Goal: Task Accomplishment & Management: Use online tool/utility

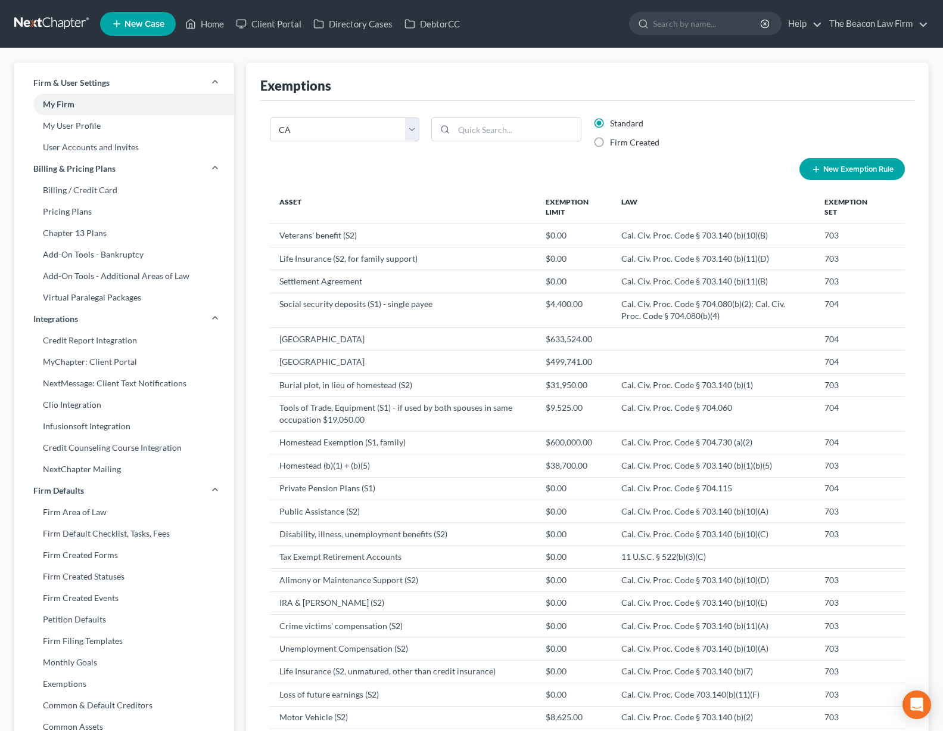
select select "5"
click at [726, 17] on input "search" at bounding box center [707, 24] width 109 height 22
type input "[PERSON_NAME]"
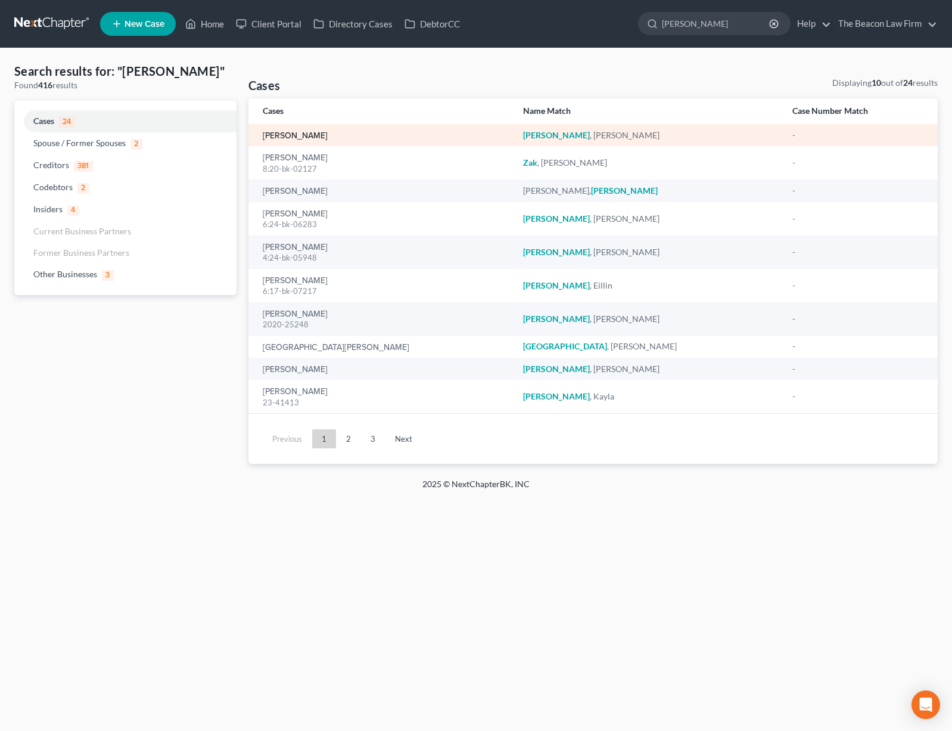
click at [295, 133] on link "[PERSON_NAME]" at bounding box center [295, 136] width 65 height 8
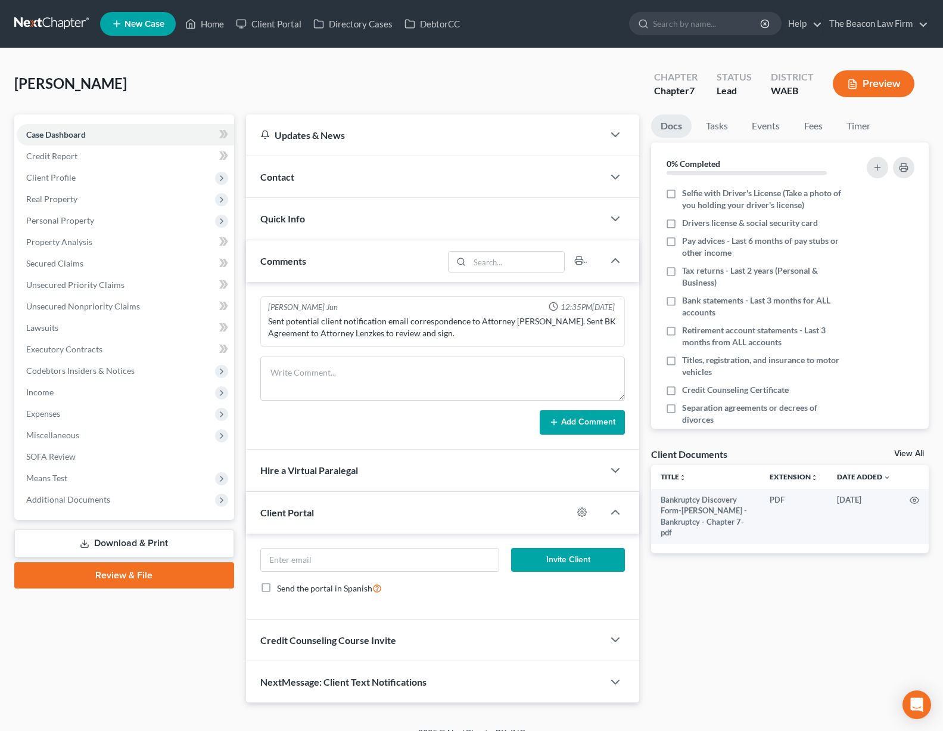
click at [66, 8] on nav "Home New Case Client Portal Directory Cases DebtorCC The Beacon Law Firm [EMAIL…" at bounding box center [471, 24] width 943 height 48
click at [66, 18] on link at bounding box center [52, 23] width 76 height 21
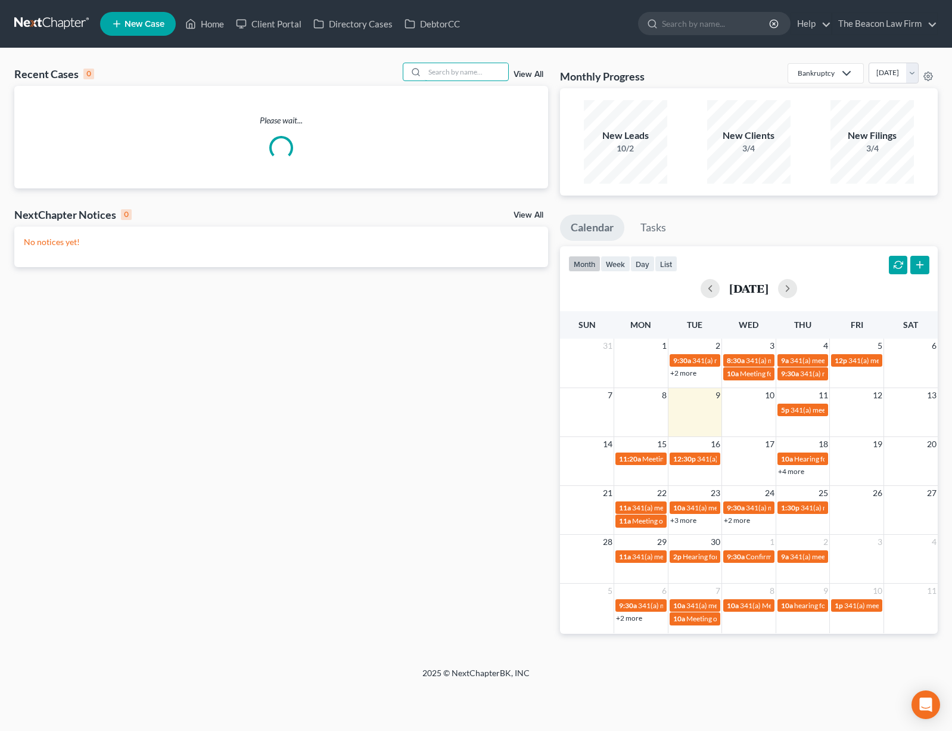
drag, startPoint x: 463, startPoint y: 74, endPoint x: 837, endPoint y: 155, distance: 382.2
click at [463, 74] on input "search" at bounding box center [466, 71] width 83 height 17
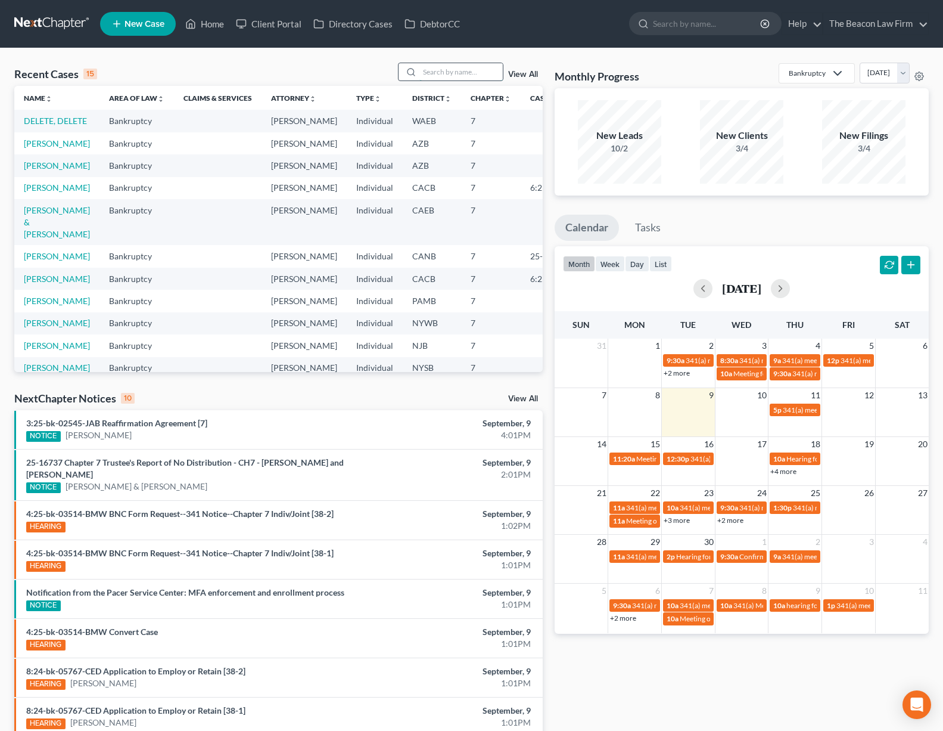
click at [486, 70] on input "search" at bounding box center [461, 71] width 83 height 17
type input "cyr"
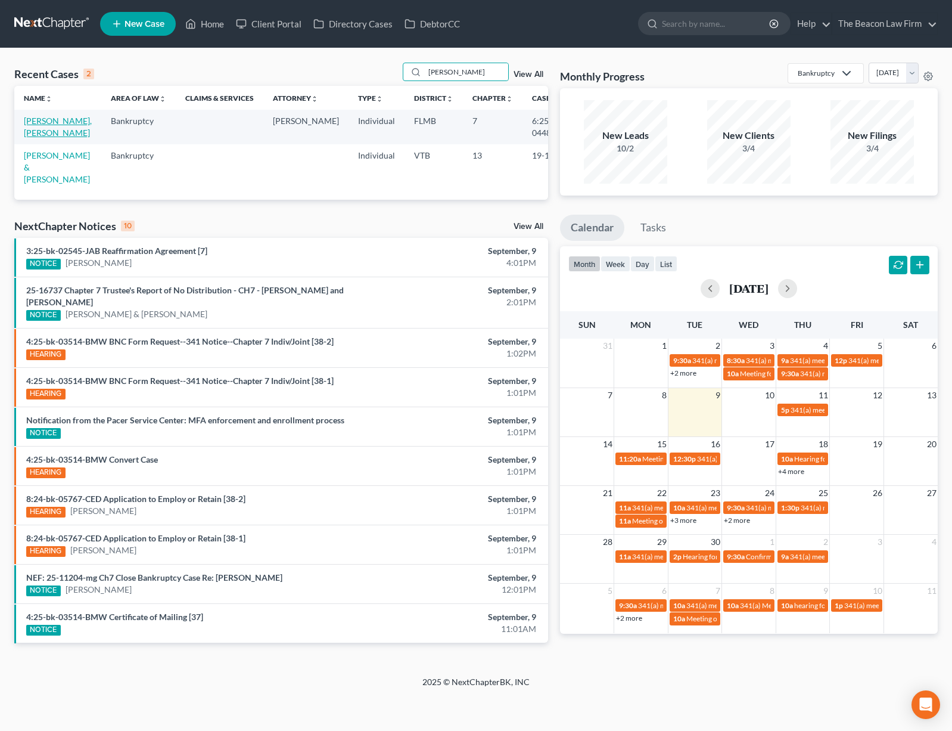
click at [46, 119] on link "Cyr II, Ivan" at bounding box center [58, 127] width 68 height 22
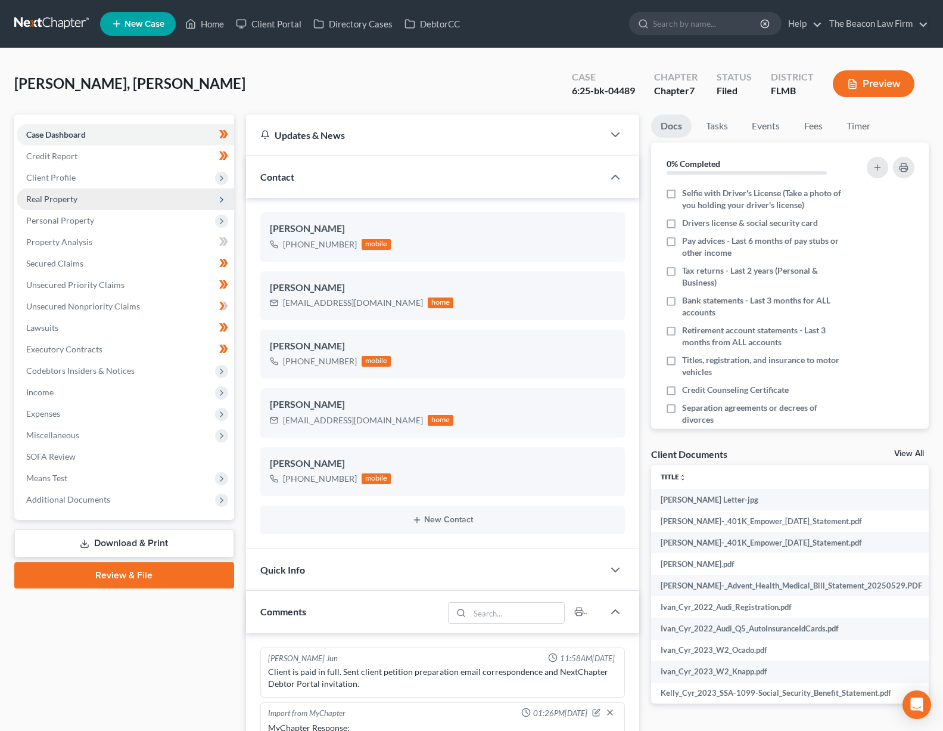
drag, startPoint x: 46, startPoint y: 119, endPoint x: 186, endPoint y: 202, distance: 162.7
click at [141, 174] on div "Case Dashboard Payments Invoices Payments Payments Credit Report Client Profile…" at bounding box center [124, 316] width 220 height 405
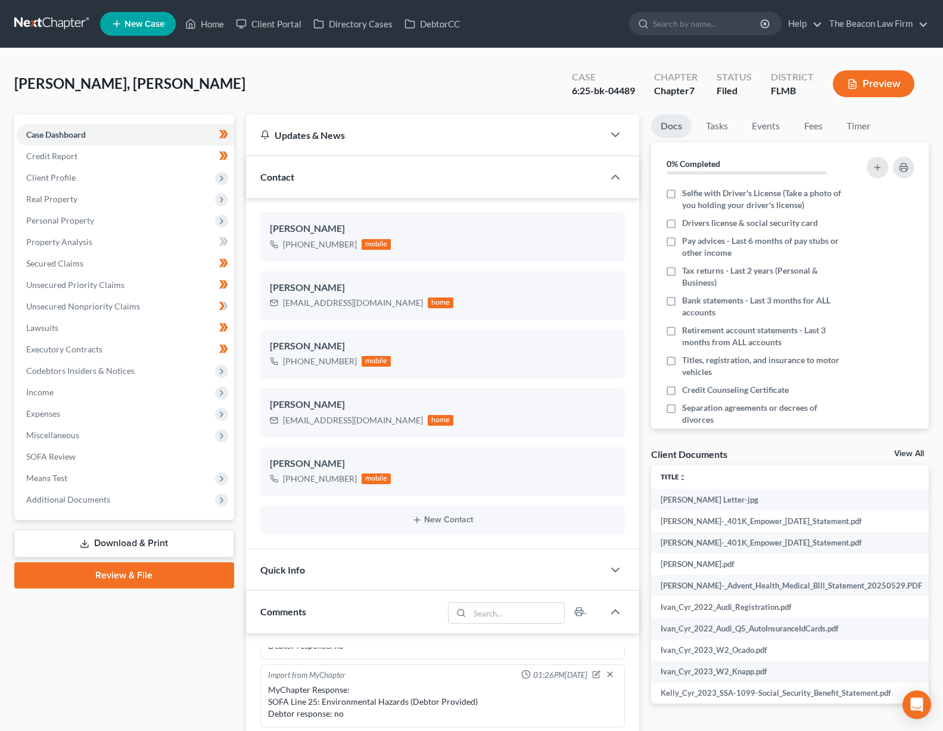
click at [282, 94] on div "Cyr II, Ivan Upgraded Case 6:25-bk-04489 Chapter Chapter 7 Status Filed Distric…" at bounding box center [471, 89] width 915 height 52
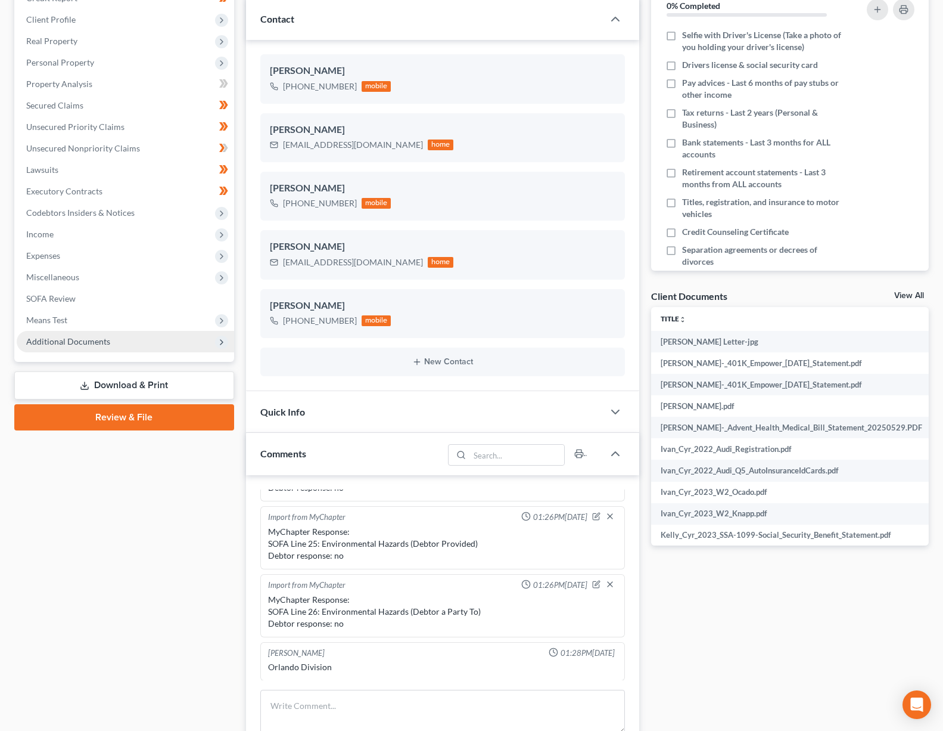
click at [136, 338] on span "Additional Documents" at bounding box center [126, 341] width 218 height 21
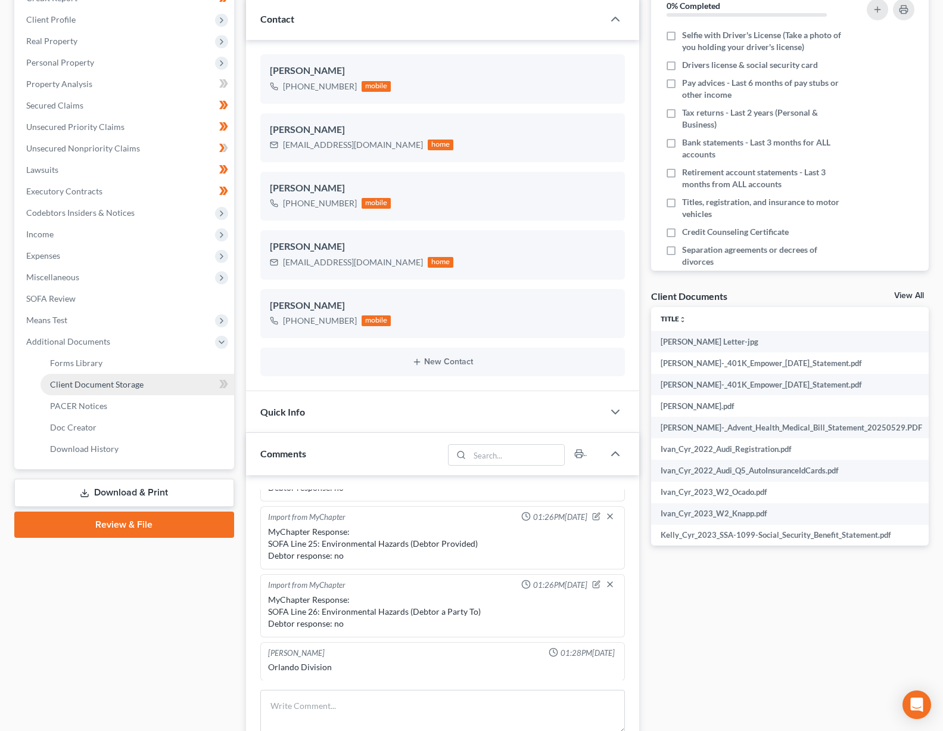
click at [116, 377] on link "Client Document Storage" at bounding box center [138, 384] width 194 height 21
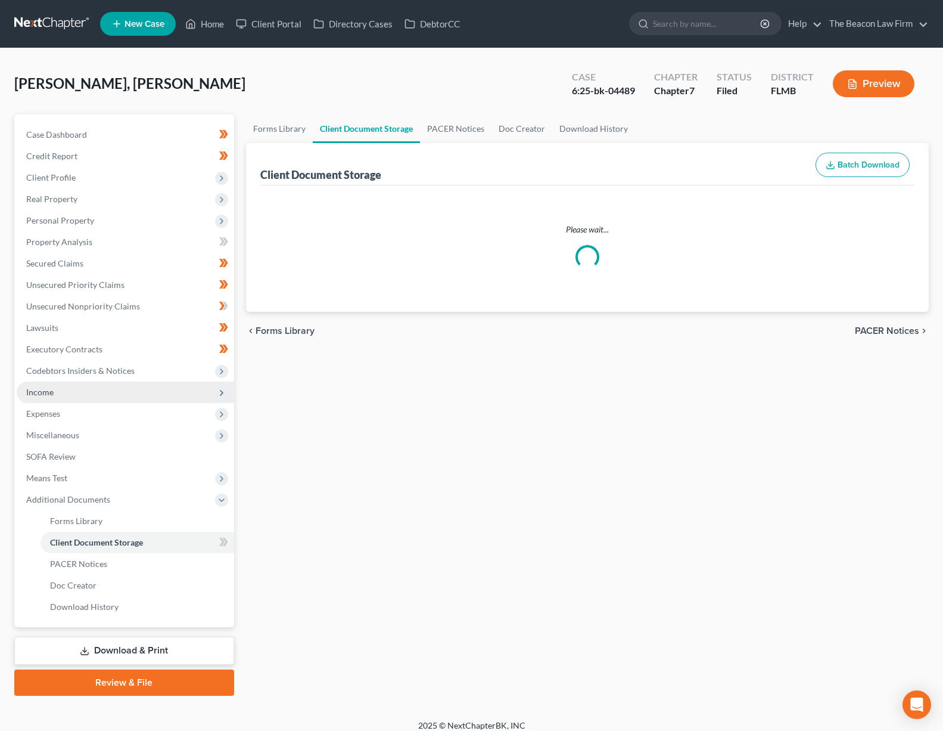
select select "9"
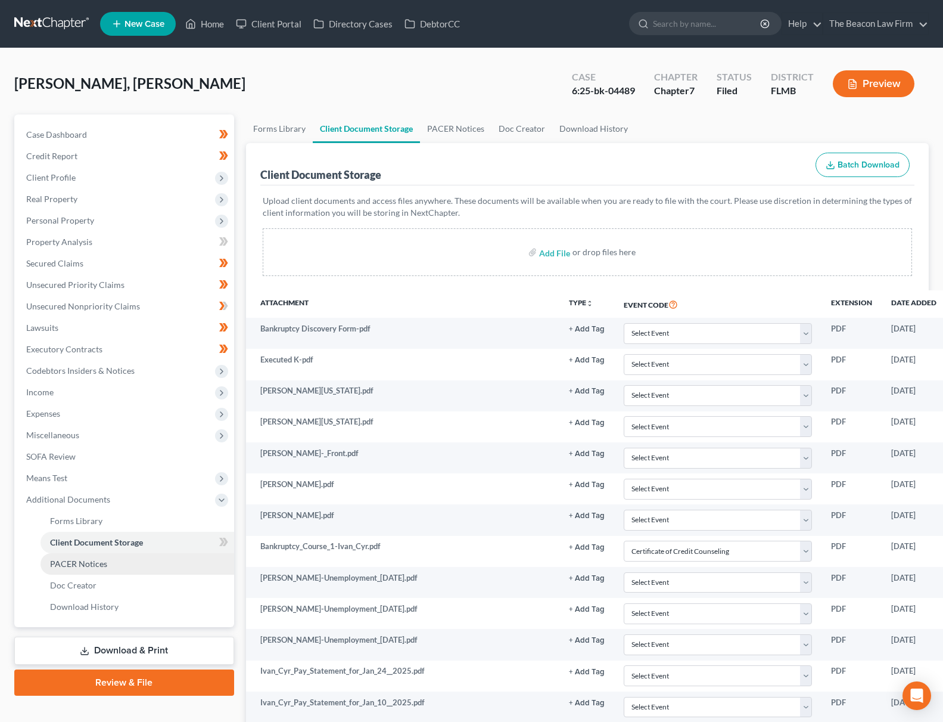
click at [118, 566] on link "PACER Notices" at bounding box center [138, 563] width 194 height 21
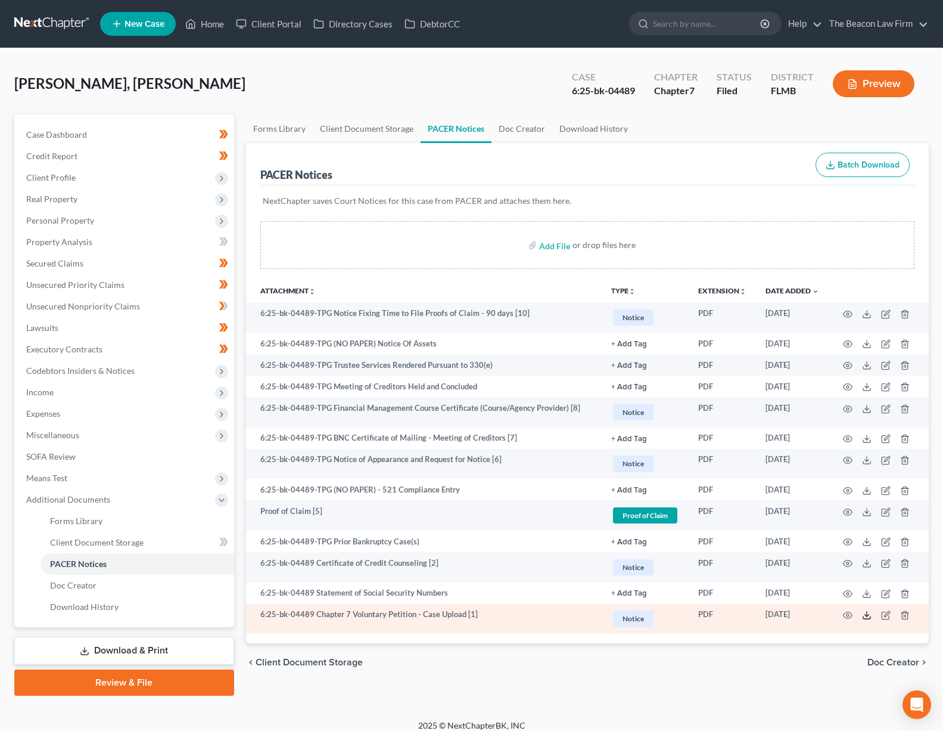
click at [868, 616] on icon at bounding box center [867, 615] width 10 height 10
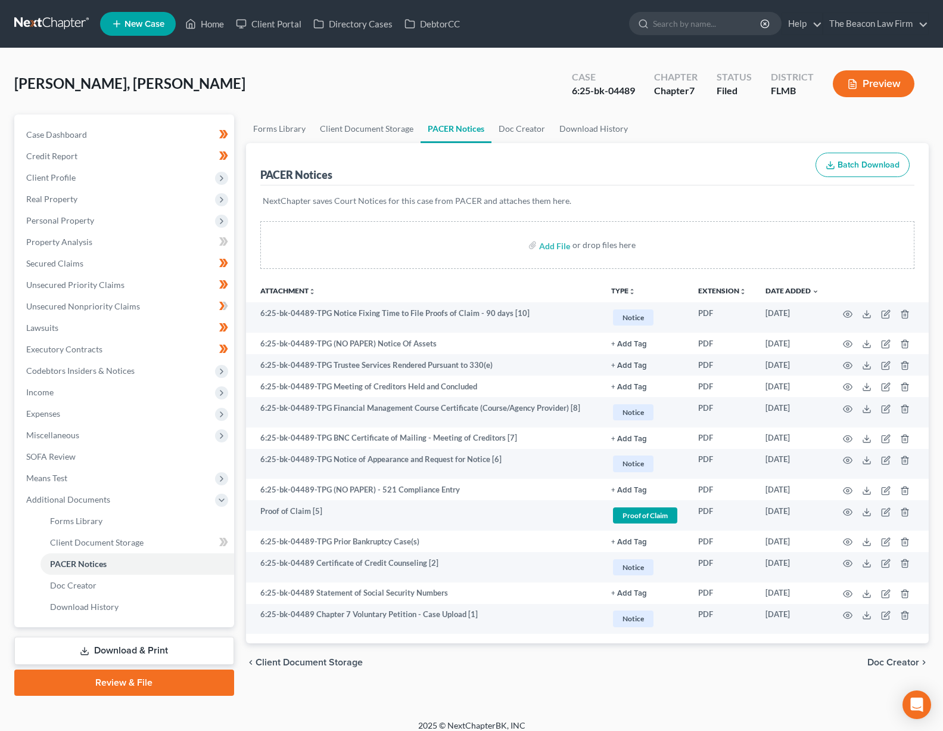
click at [61, 26] on link at bounding box center [52, 23] width 76 height 21
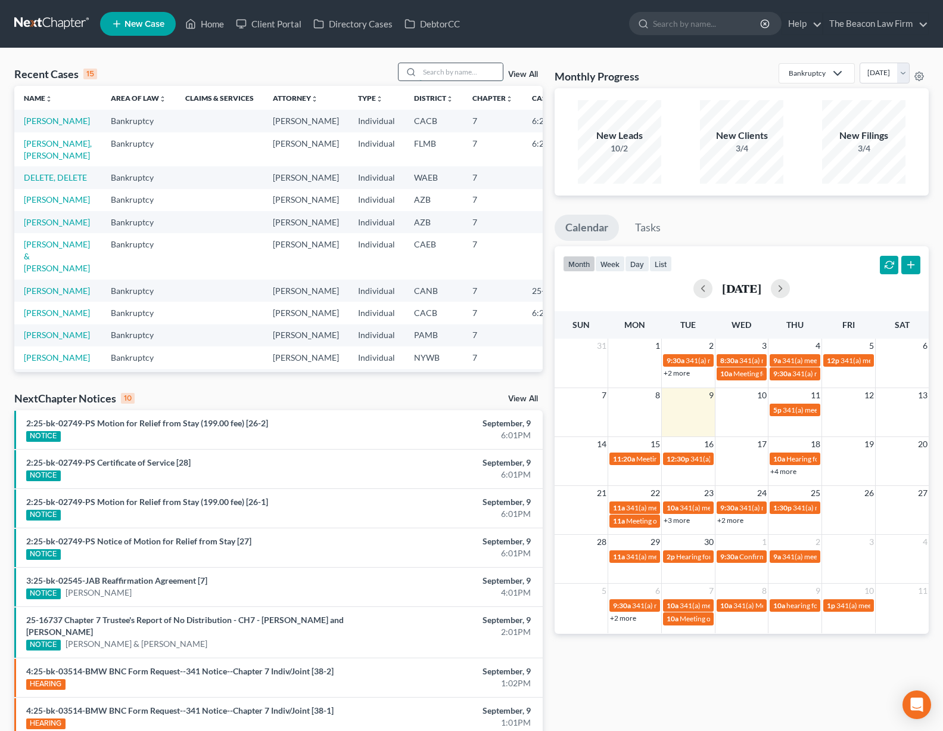
click at [454, 74] on input "search" at bounding box center [461, 71] width 83 height 17
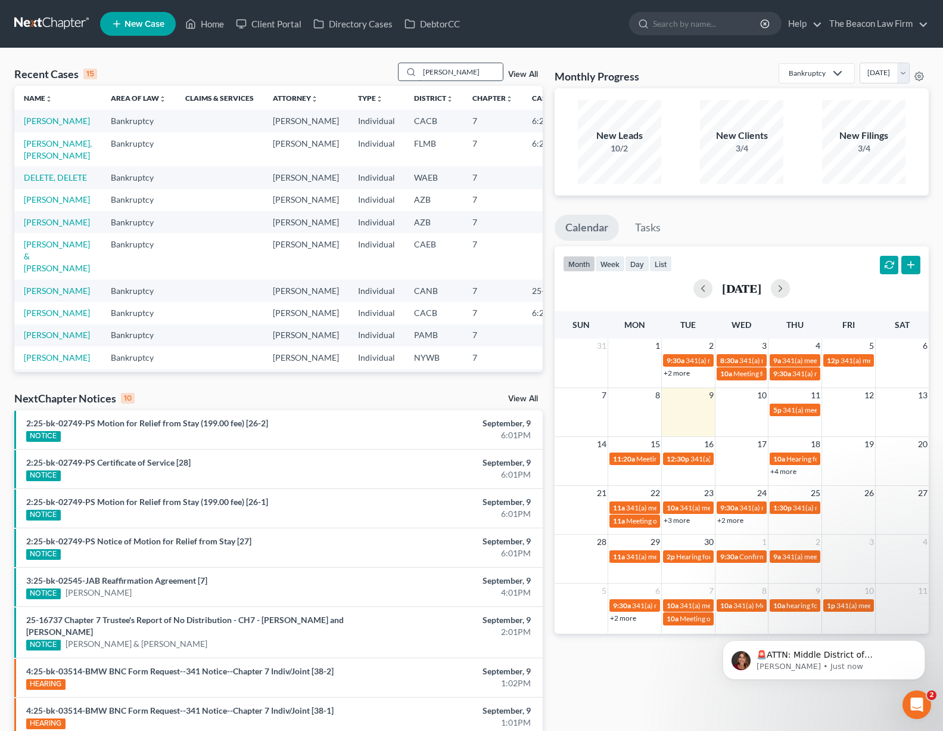
type input "fitzpatrick"
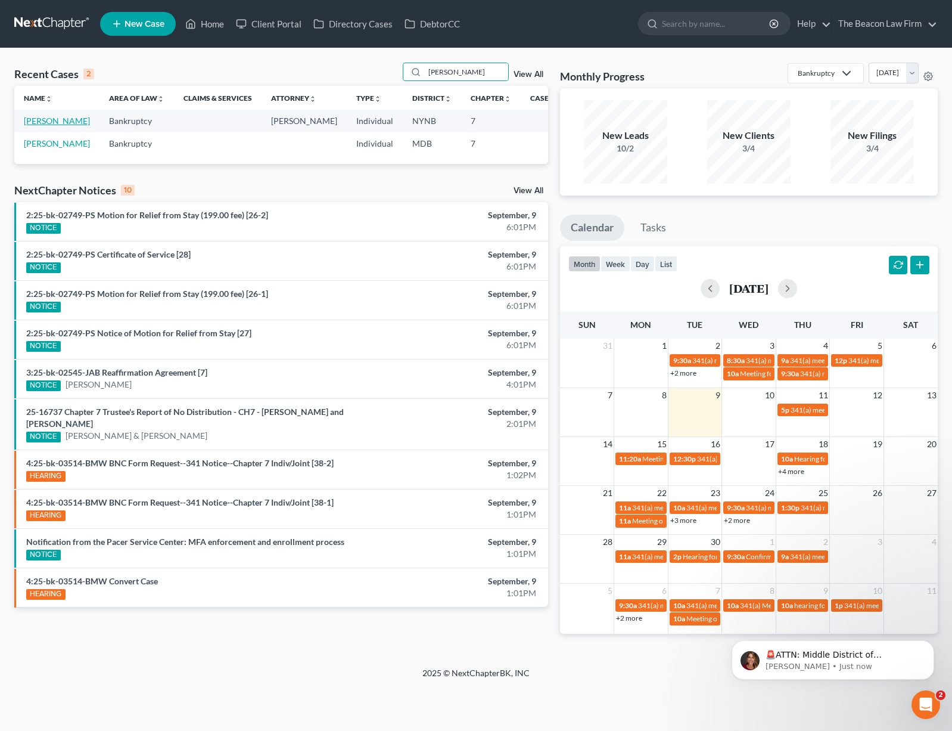
click at [36, 126] on link "Fitzpatrick, Kevin" at bounding box center [57, 121] width 66 height 10
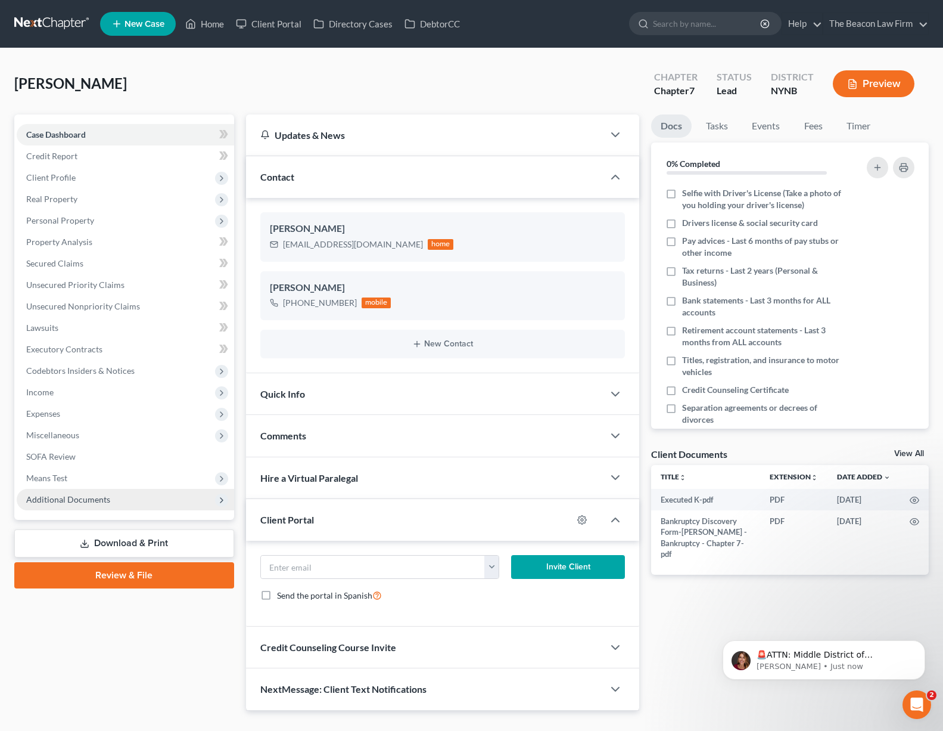
click at [80, 504] on span "Additional Documents" at bounding box center [126, 499] width 218 height 21
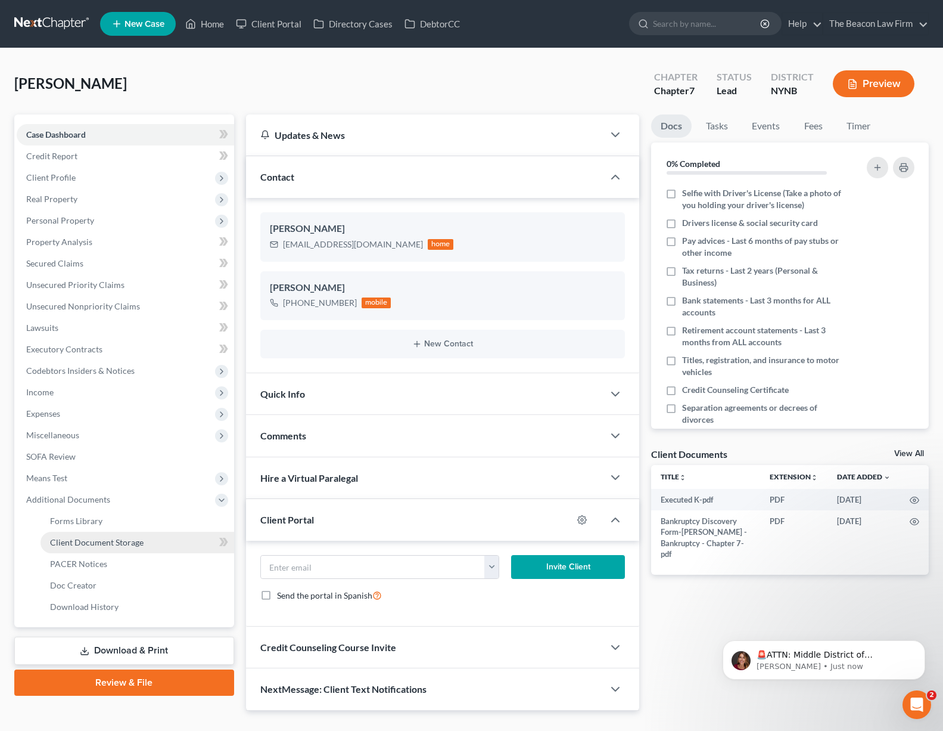
click at [87, 545] on span "Client Document Storage" at bounding box center [97, 542] width 94 height 10
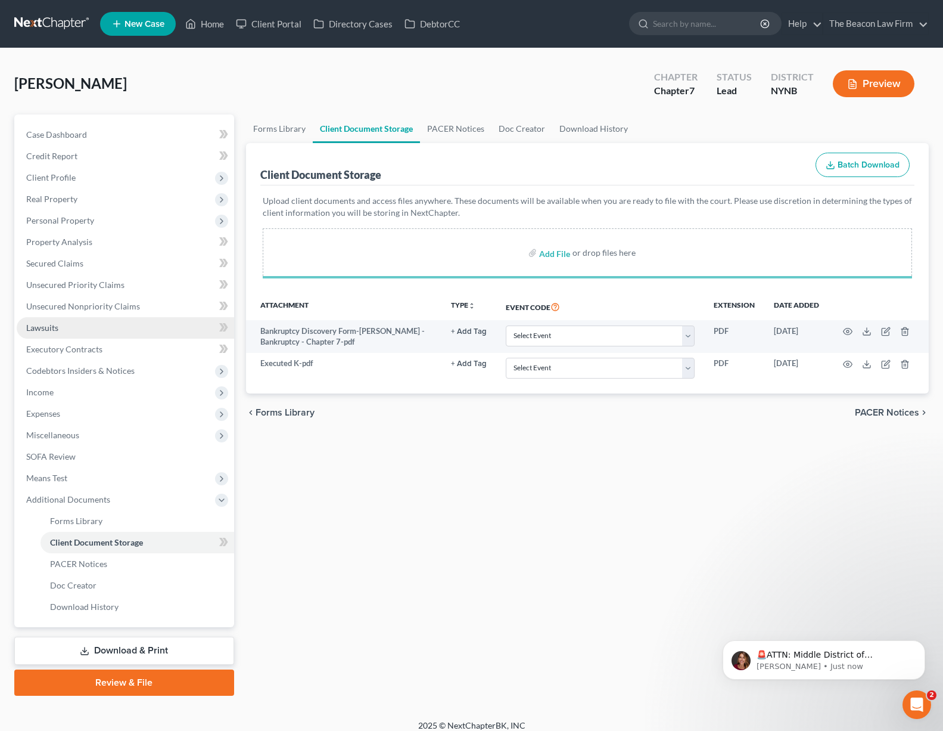
click at [60, 330] on link "Lawsuits" at bounding box center [126, 327] width 218 height 21
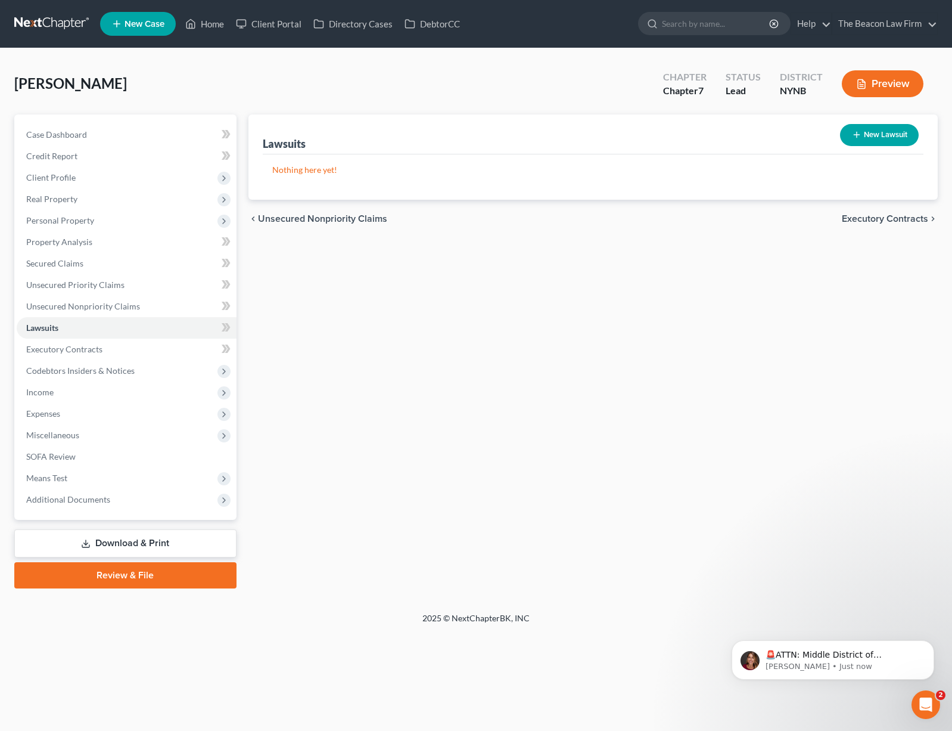
click at [864, 136] on button "New Lawsuit" at bounding box center [879, 135] width 79 height 22
select select "0"
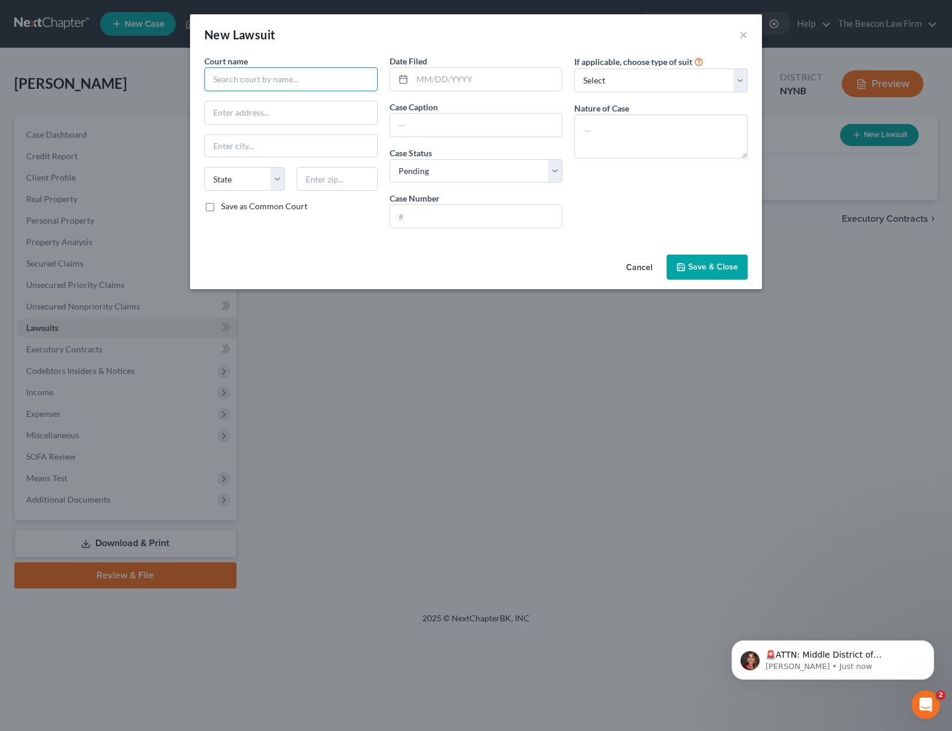
click at [240, 83] on input "text" at bounding box center [290, 79] width 173 height 24
type input "Supreme Court of the State of New York County of Onondaga"
click at [690, 263] on span "Save & Close" at bounding box center [713, 267] width 50 height 10
